Goal: Task Accomplishment & Management: Manage account settings

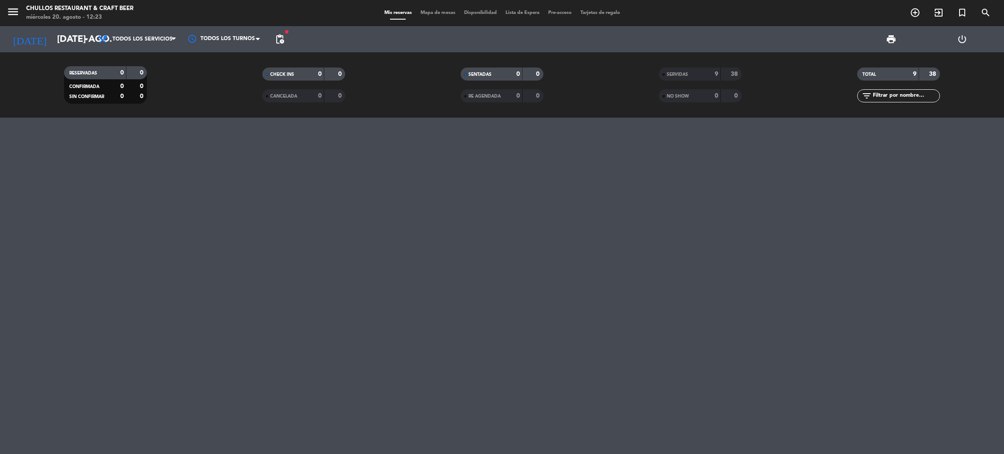
click at [24, 15] on span "menu" at bounding box center [17, 13] width 20 height 20
click at [8, 15] on icon "menu" at bounding box center [13, 11] width 13 height 13
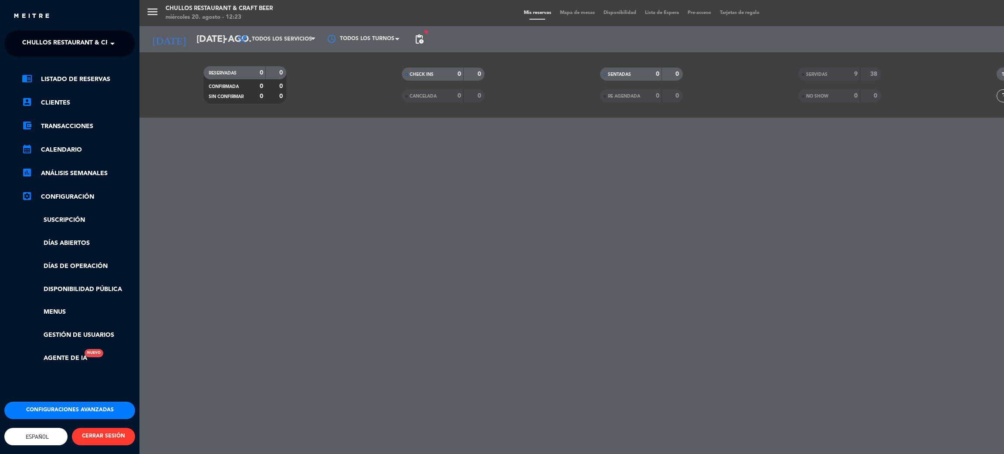
click at [67, 39] on span "Chullos Restaurant & Craft Beer" at bounding box center [80, 43] width 116 height 18
click at [80, 75] on span "Los Ponchos Machupicchu Restaurant" at bounding box center [77, 80] width 136 height 10
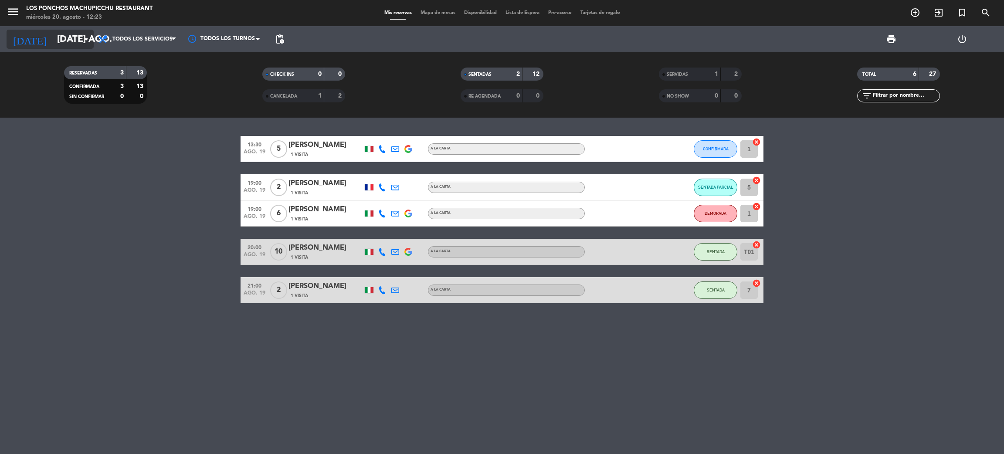
click at [77, 40] on input "[DATE] ago." at bounding box center [113, 40] width 120 height 20
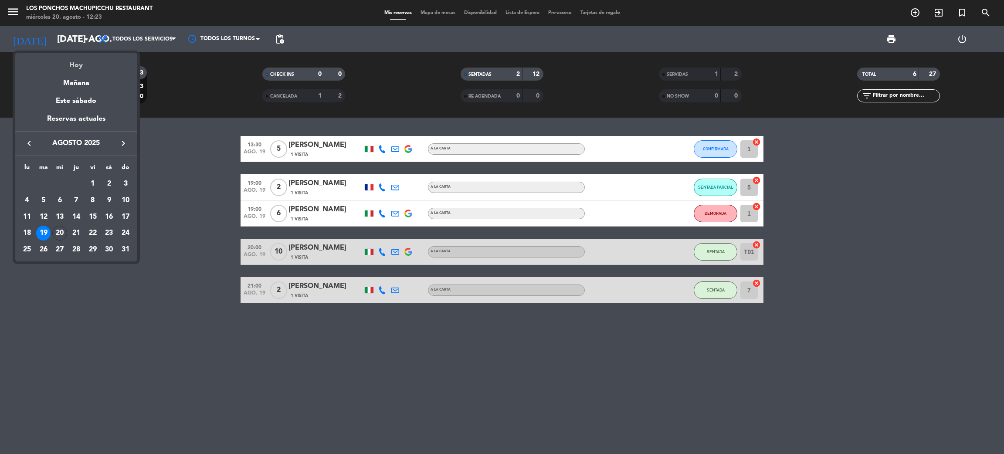
click at [93, 67] on div "Hoy" at bounding box center [76, 62] width 122 height 18
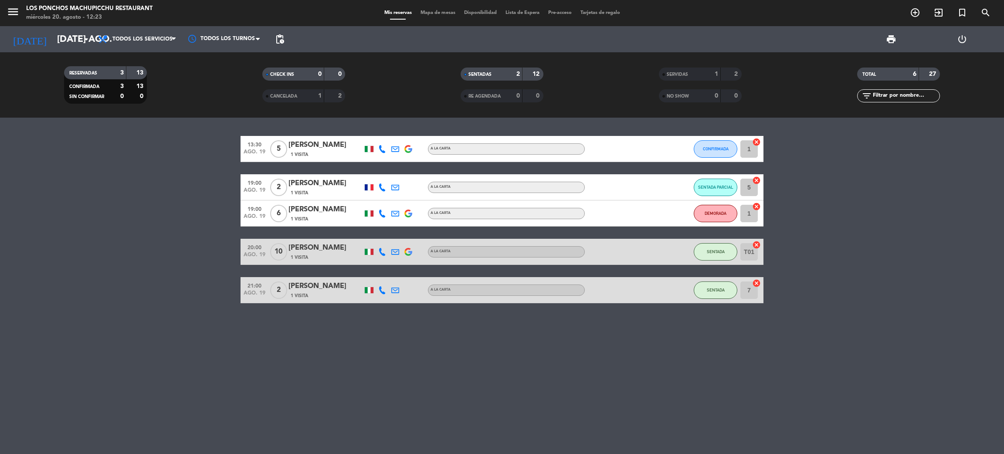
type input "mié. 20 ago."
